Goal: Information Seeking & Learning: Learn about a topic

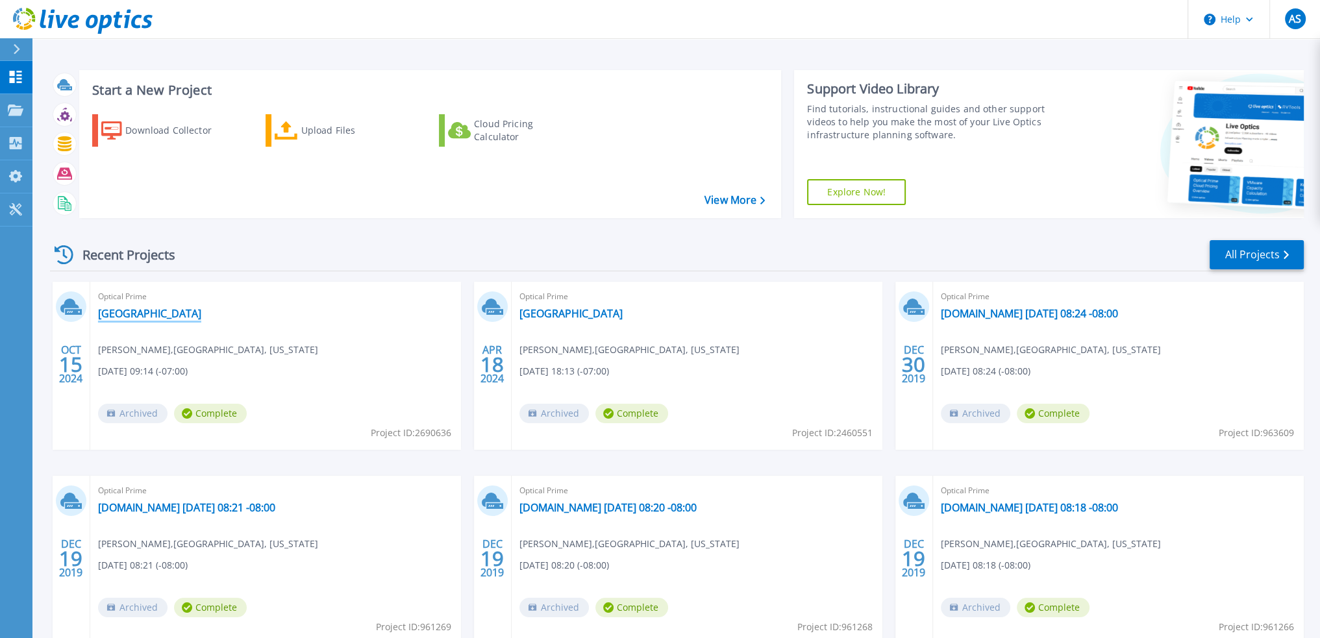
click at [201, 311] on link "[GEOGRAPHIC_DATA]" at bounding box center [149, 313] width 103 height 13
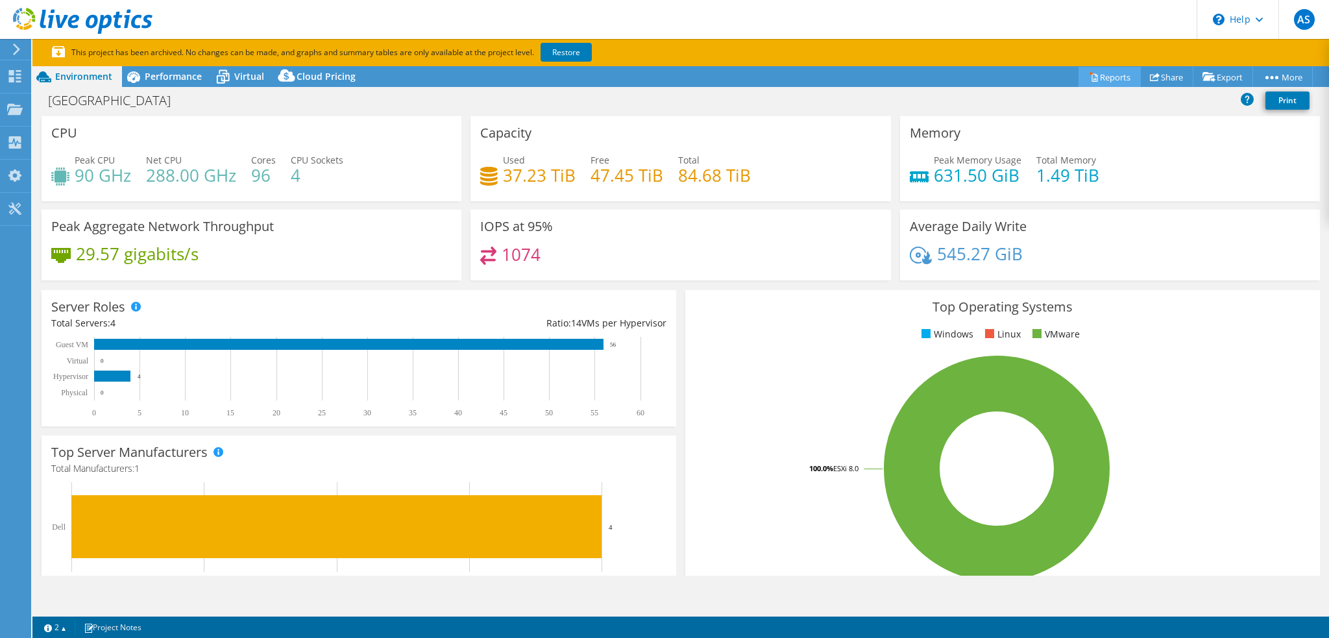
click at [1106, 80] on link "Reports" at bounding box center [1110, 77] width 62 height 20
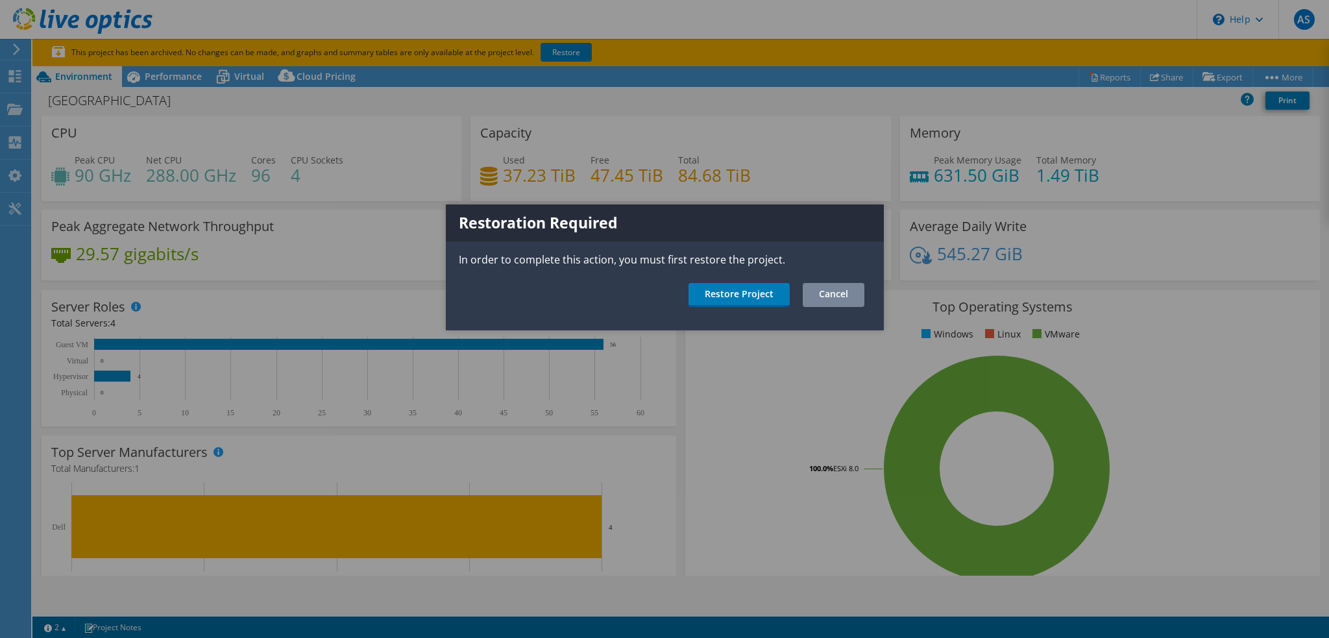
click at [828, 298] on link "Cancel" at bounding box center [834, 295] width 62 height 24
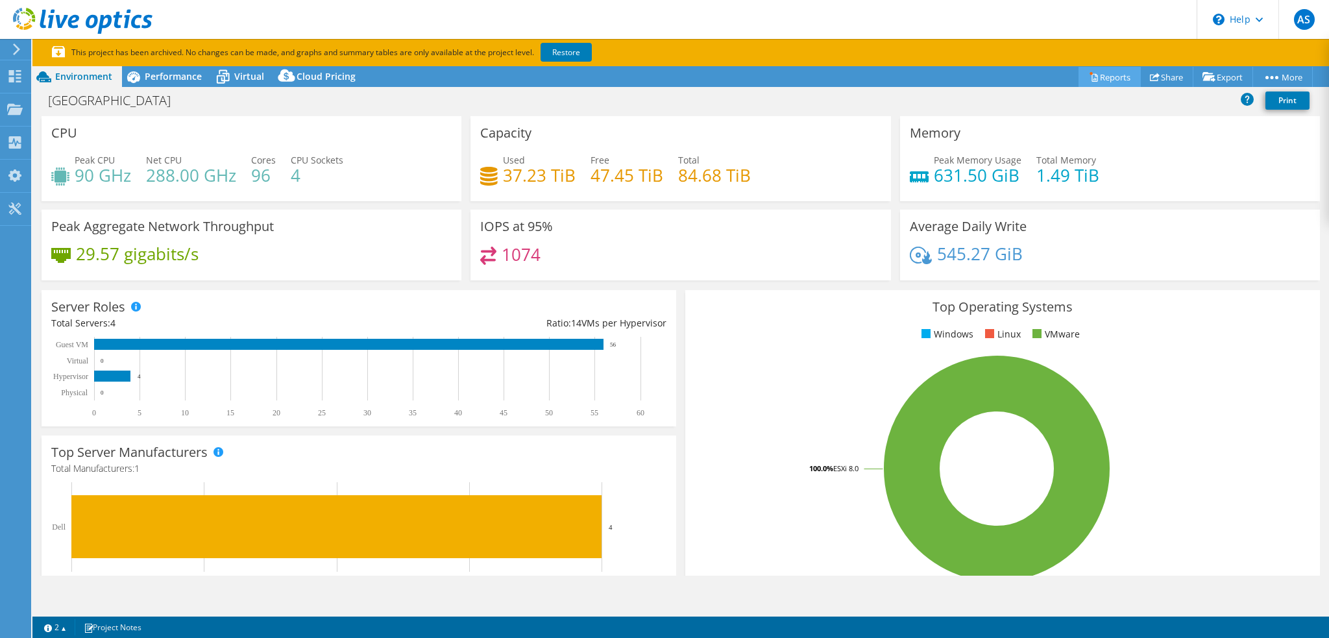
click at [1104, 70] on link "Reports" at bounding box center [1110, 77] width 62 height 20
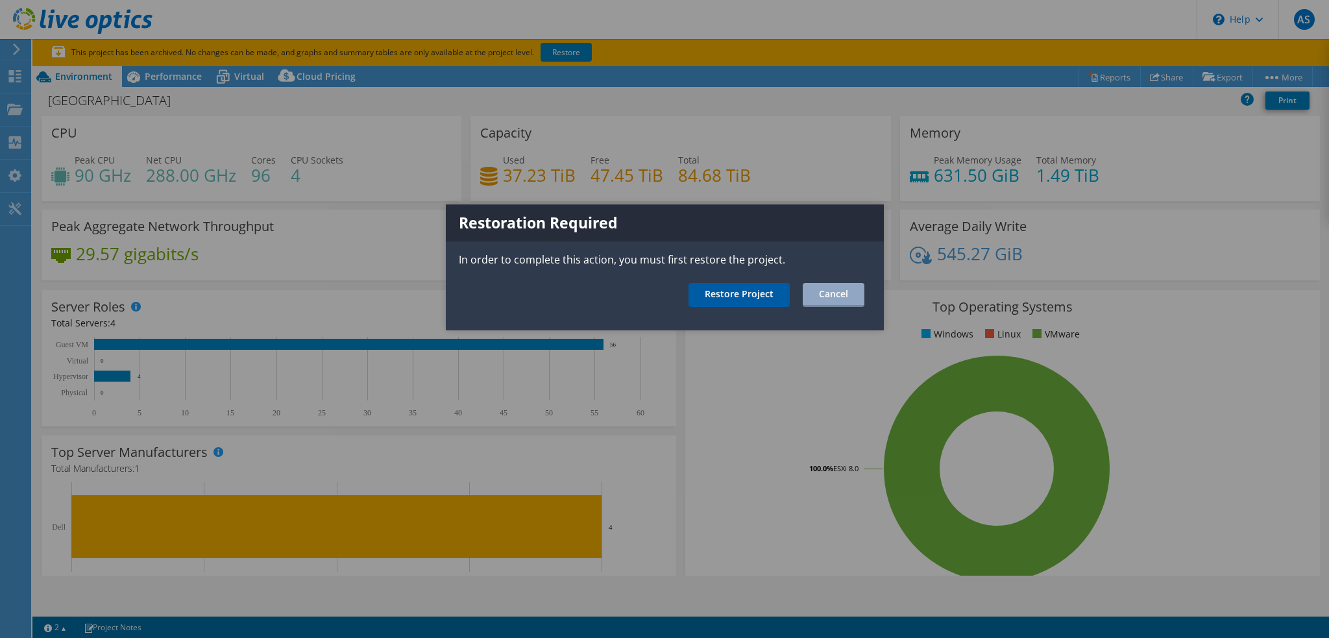
click at [729, 298] on link "Restore Project" at bounding box center [739, 295] width 101 height 24
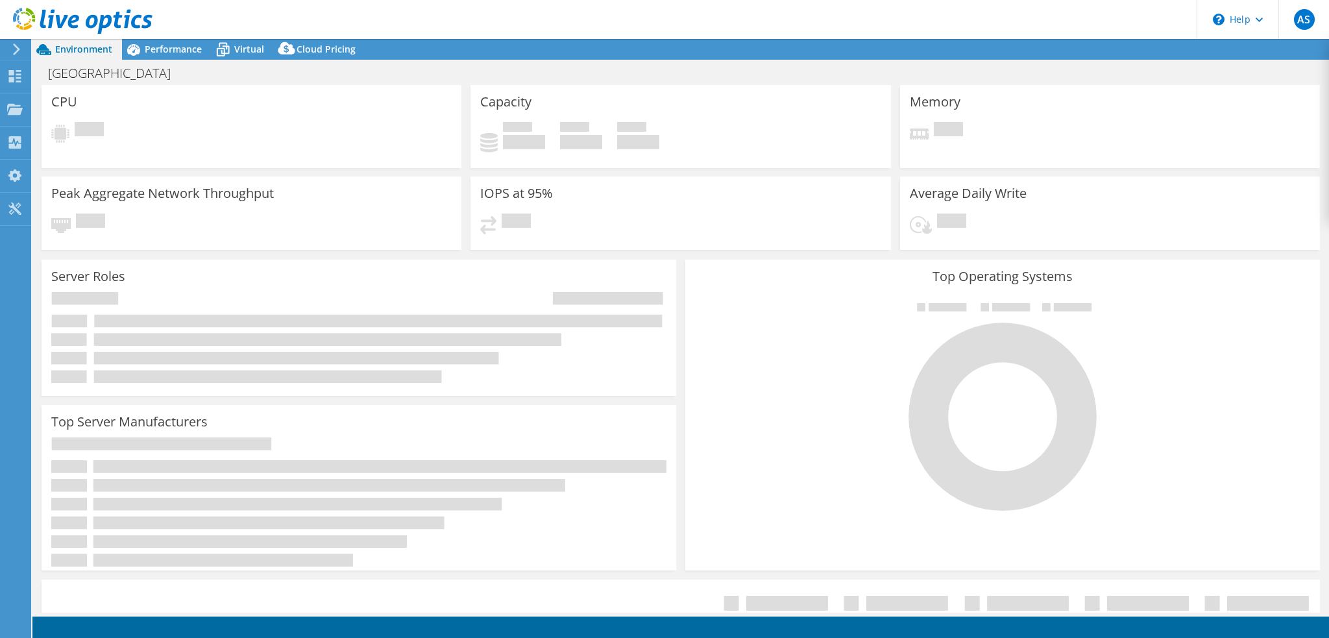
select select "USD"
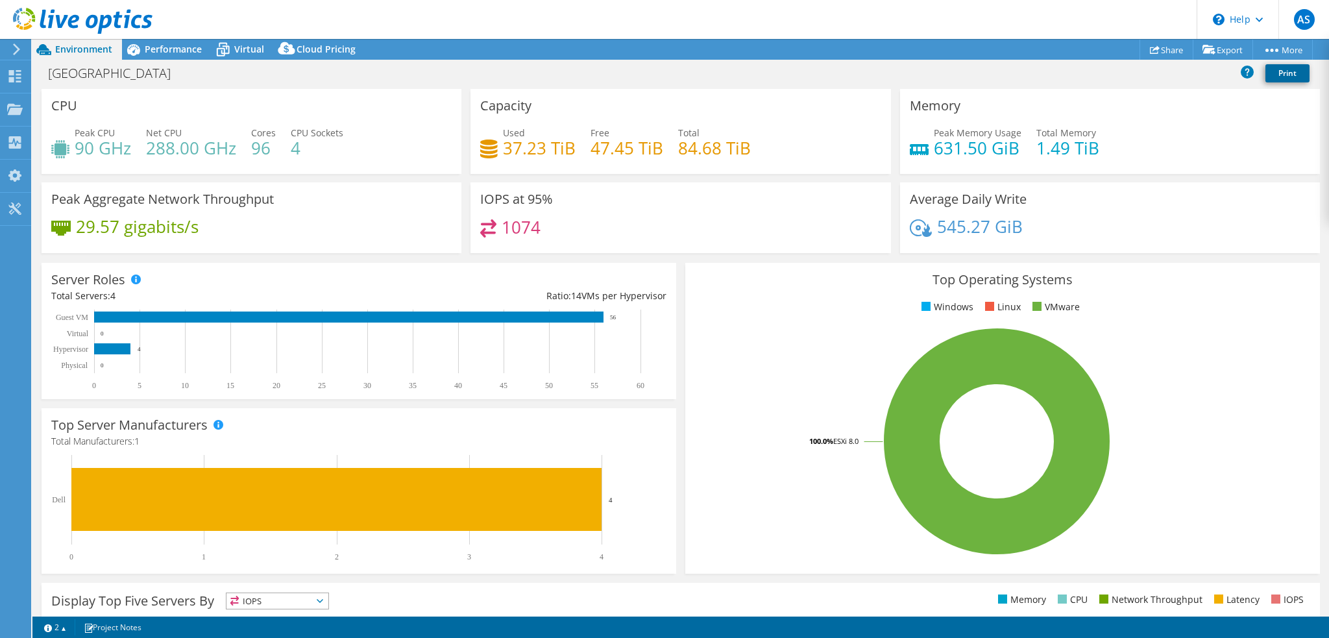
click at [1276, 70] on link "Print" at bounding box center [1288, 73] width 44 height 18
click at [1192, 79] on link "vSAN ReadyNode Sizer" at bounding box center [1192, 73] width 123 height 27
click at [169, 53] on span "Performance" at bounding box center [173, 49] width 57 height 12
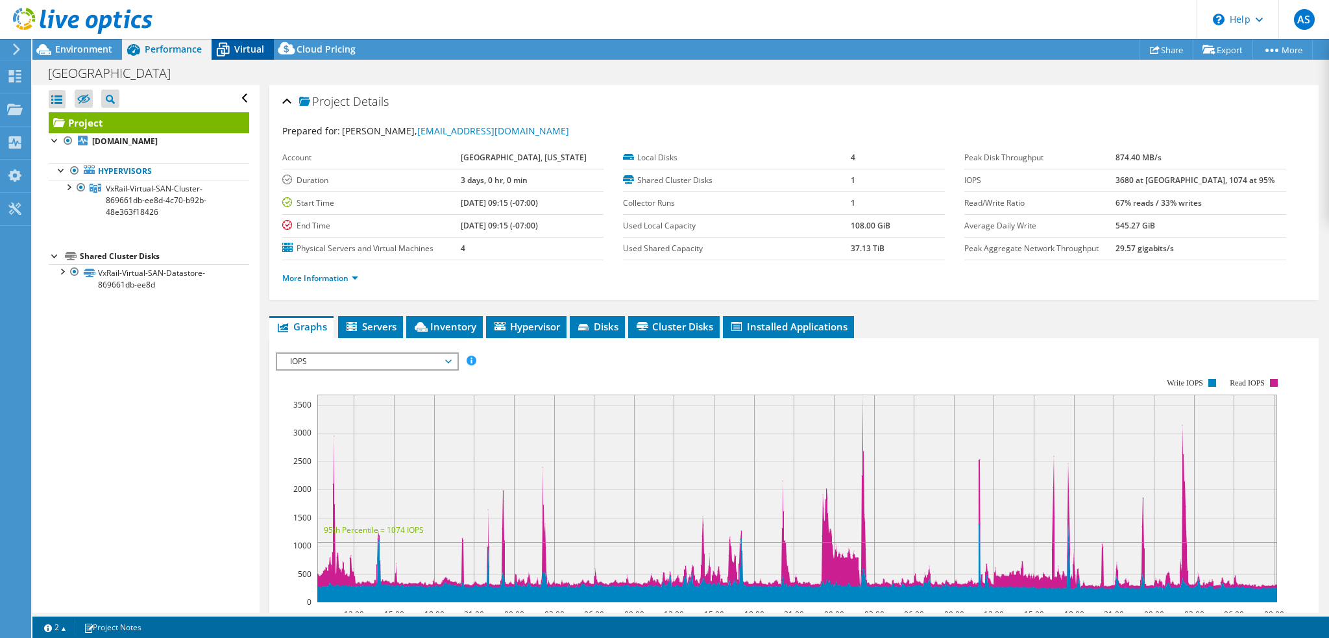
drag, startPoint x: 249, startPoint y: 56, endPoint x: 241, endPoint y: 56, distance: 7.8
click at [249, 56] on div "Virtual" at bounding box center [243, 49] width 62 height 21
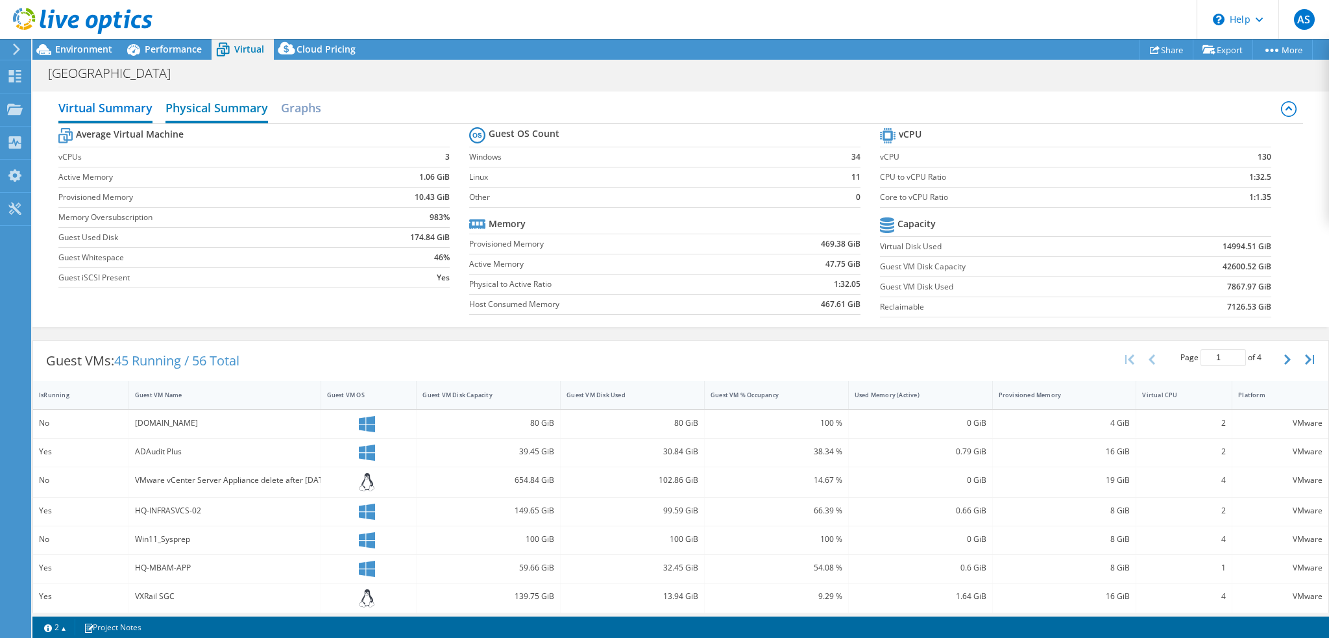
click at [224, 114] on h2 "Physical Summary" at bounding box center [217, 109] width 103 height 29
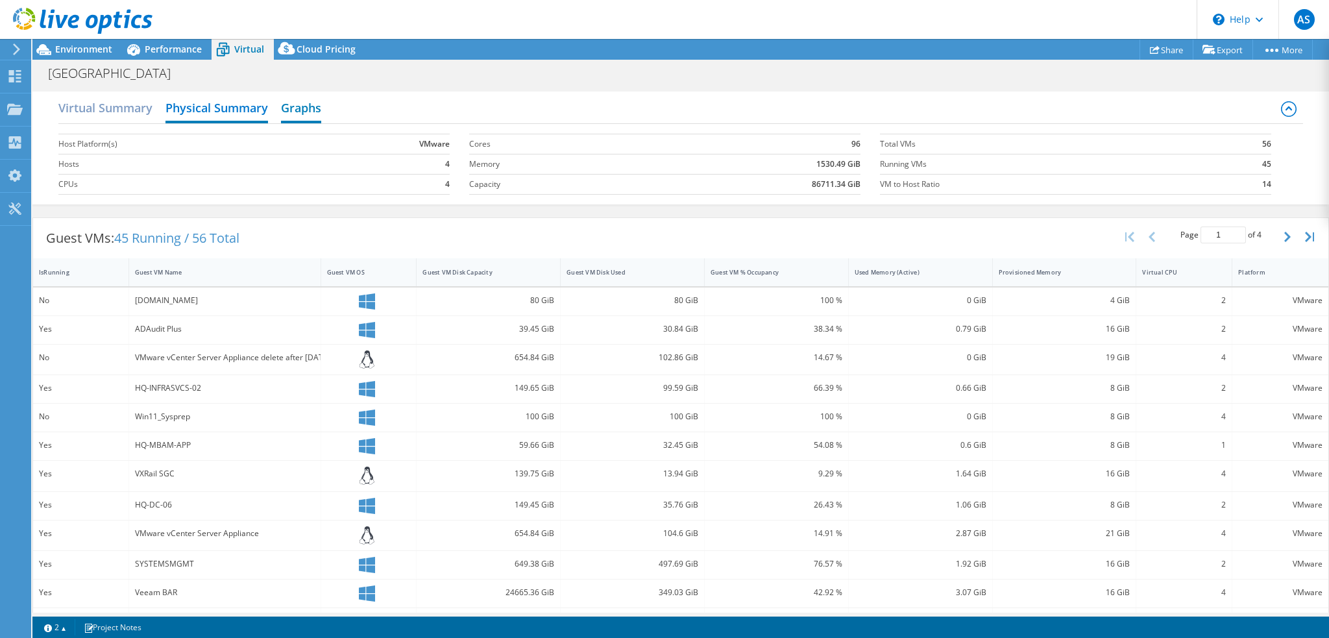
click at [289, 108] on h2 "Graphs" at bounding box center [301, 109] width 40 height 29
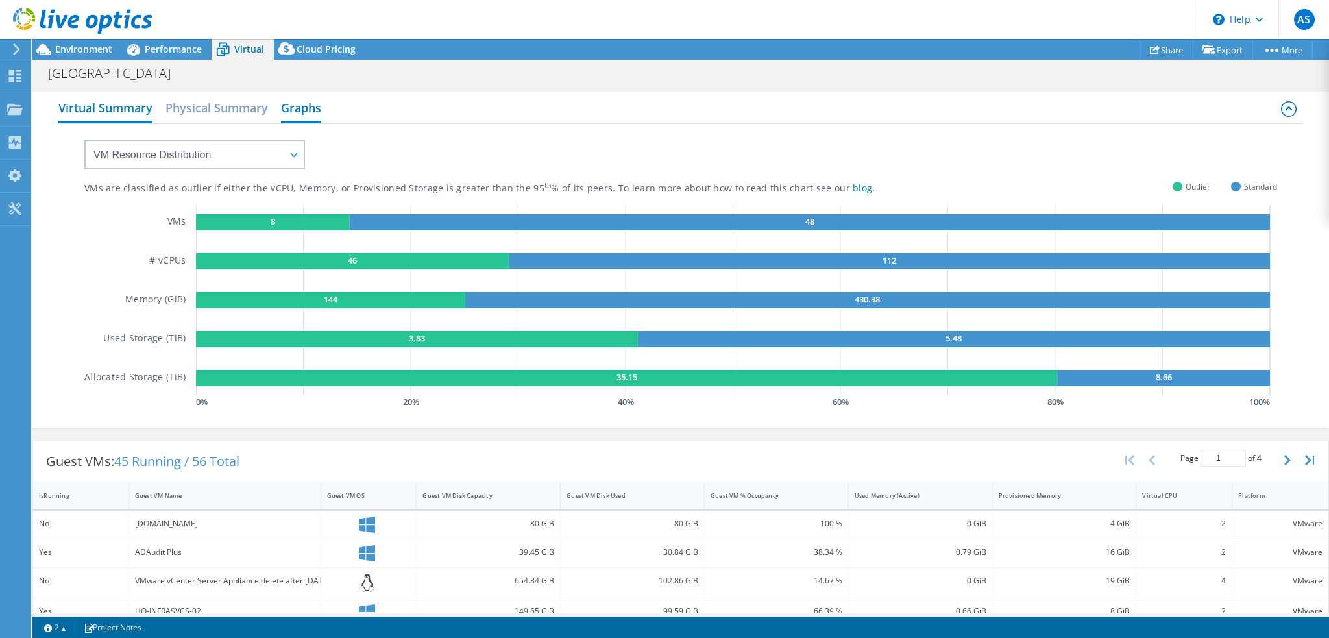
click at [80, 112] on h2 "Virtual Summary" at bounding box center [105, 109] width 94 height 29
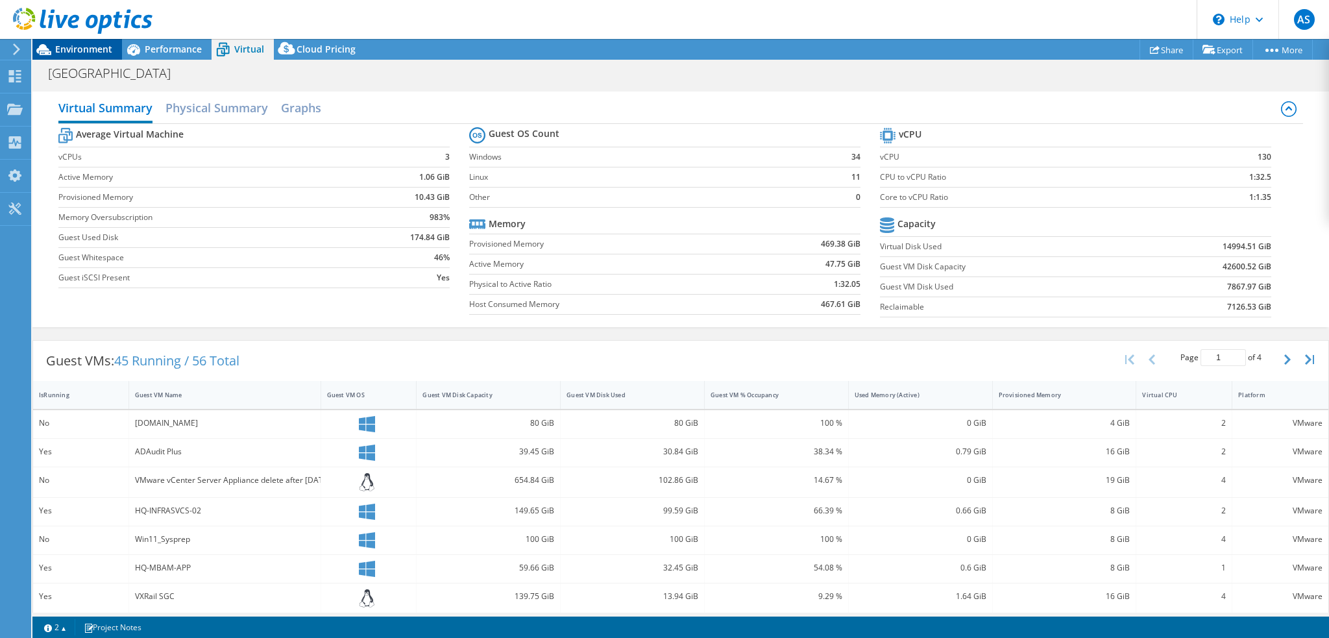
drag, startPoint x: 80, startPoint y: 49, endPoint x: 69, endPoint y: 50, distance: 11.1
click at [83, 52] on span "Environment" at bounding box center [83, 49] width 57 height 12
